Goal: Find specific page/section: Find specific page/section

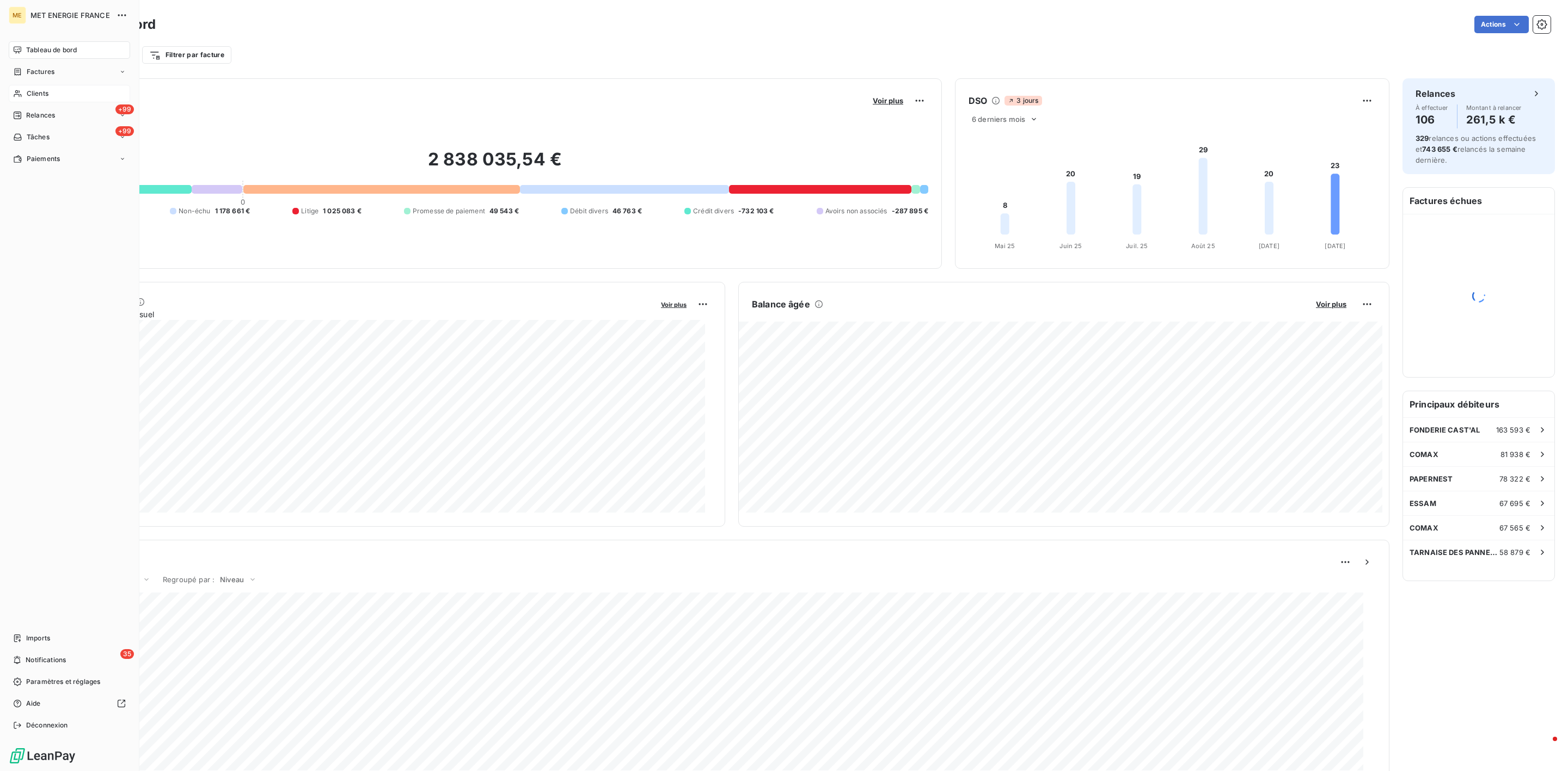
click at [23, 90] on div "Clients" at bounding box center [69, 94] width 122 height 18
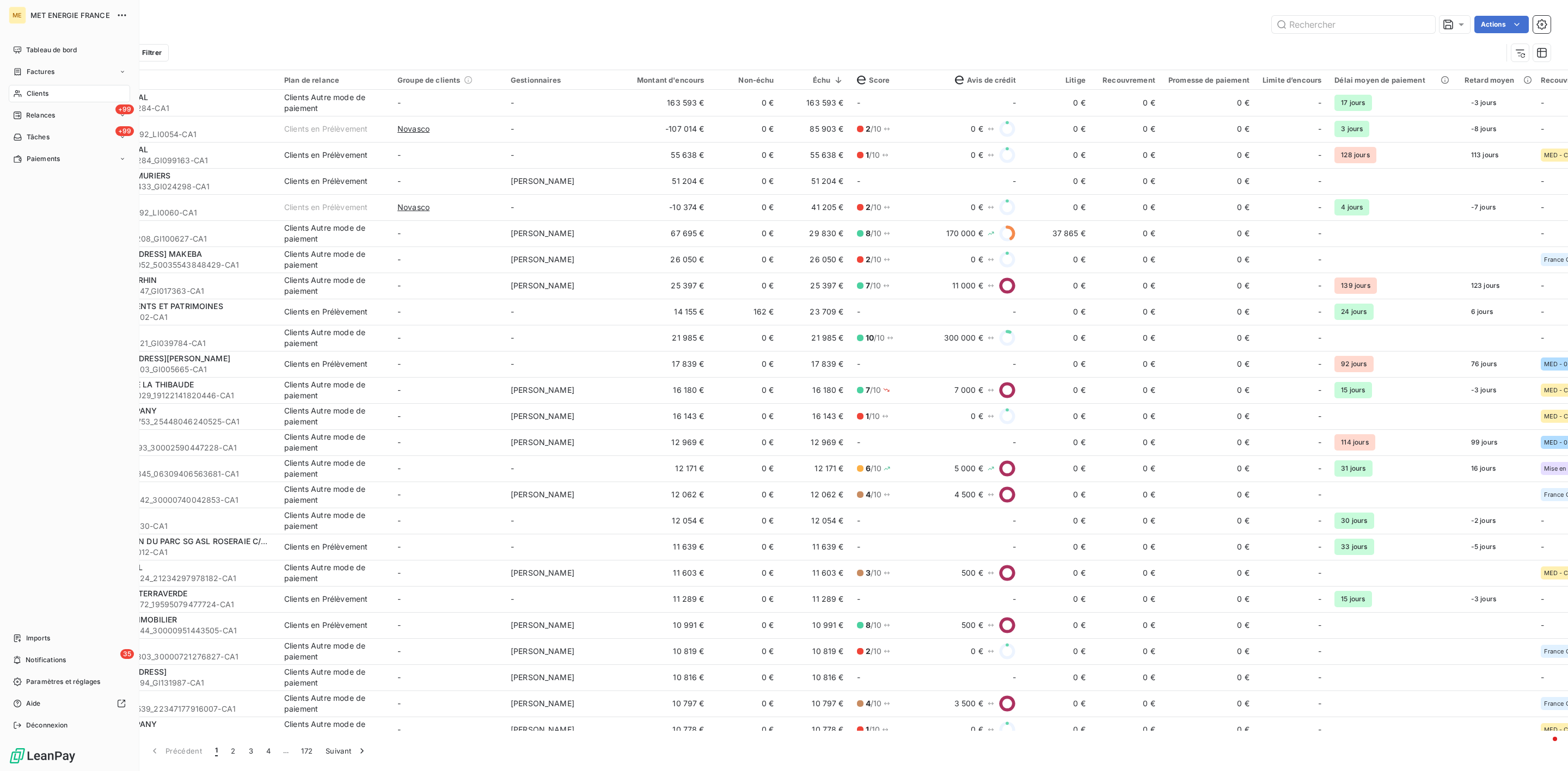
click at [24, 86] on div "Clients" at bounding box center [69, 94] width 122 height 18
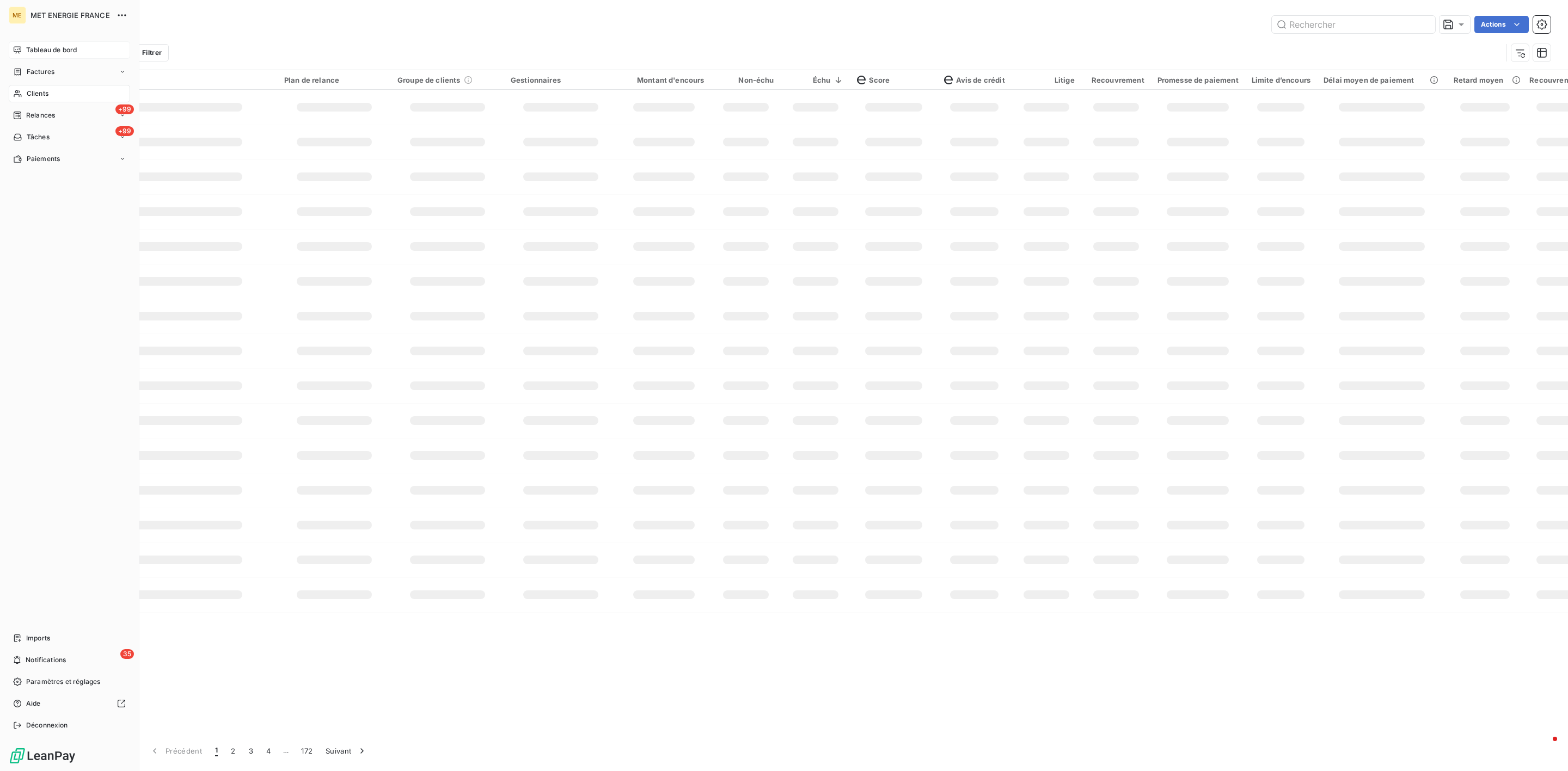
click at [22, 57] on div "Tableau de bord" at bounding box center [69, 50] width 122 height 18
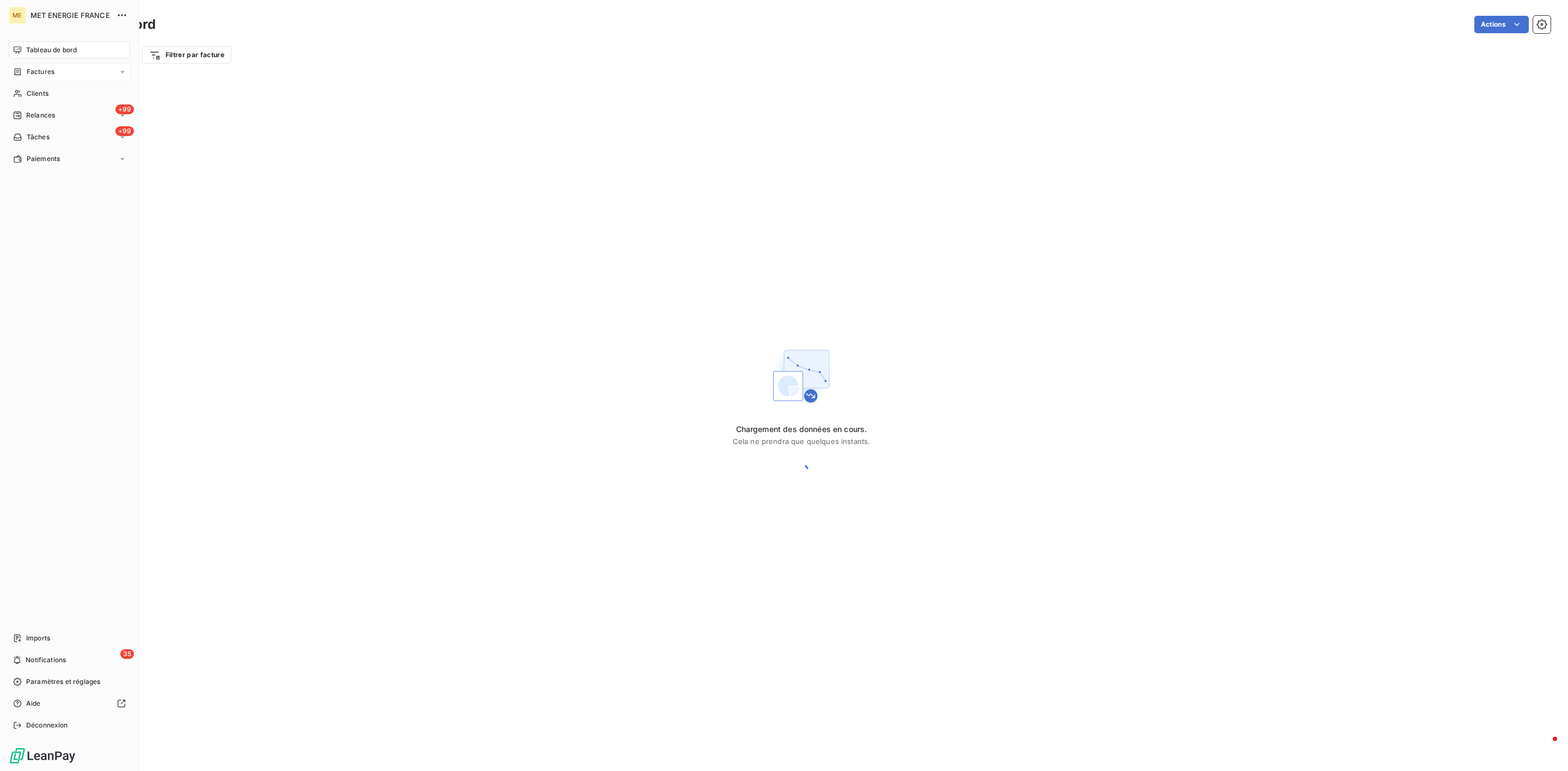
click at [30, 72] on span "Factures" at bounding box center [40, 71] width 28 height 10
click at [37, 85] on div "Factures" at bounding box center [76, 94] width 109 height 18
click at [45, 154] on span "Clients" at bounding box center [37, 158] width 22 height 10
